Goal: Share content

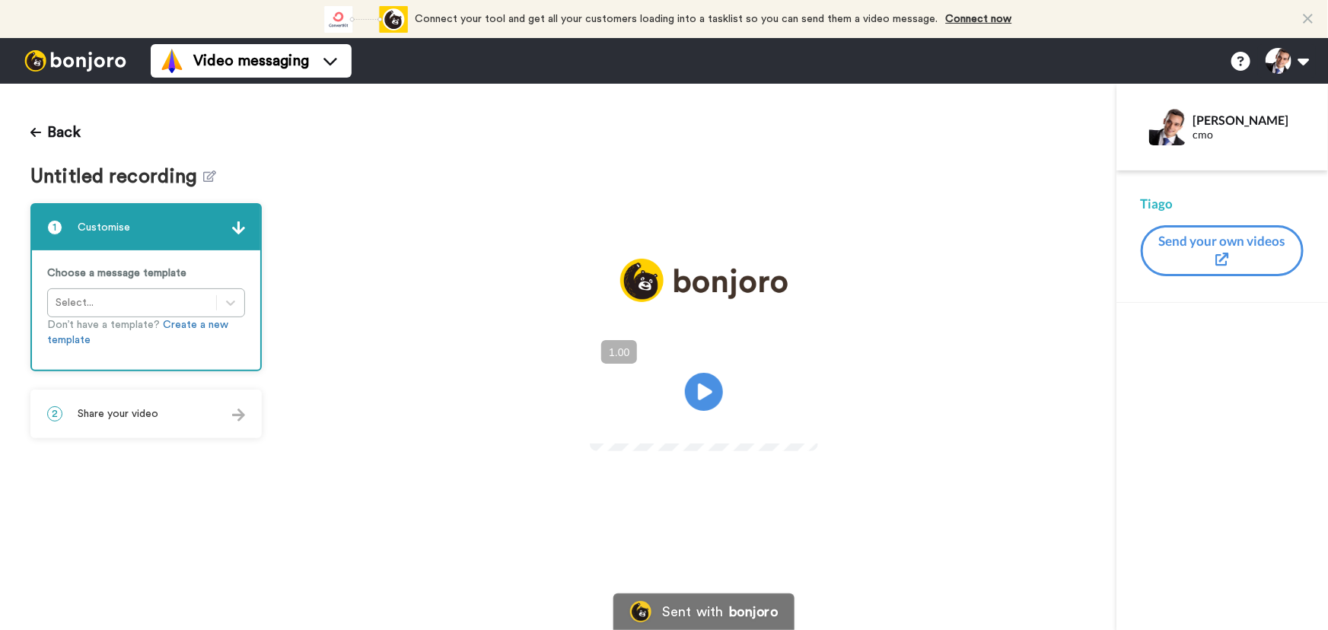
drag, startPoint x: 205, startPoint y: 415, endPoint x: 208, endPoint y: 472, distance: 57.2
click at [205, 415] on div "2 Share your video" at bounding box center [146, 414] width 228 height 46
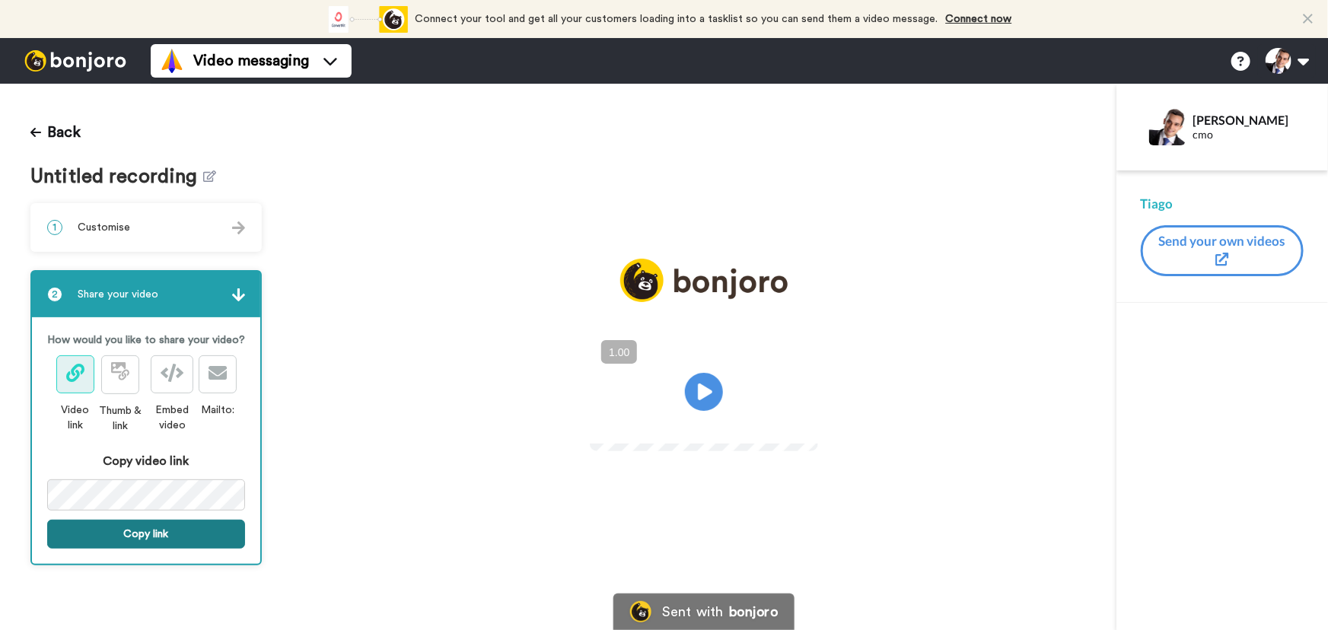
click at [209, 543] on button "Copy link" at bounding box center [146, 534] width 198 height 29
